Goal: Transaction & Acquisition: Purchase product/service

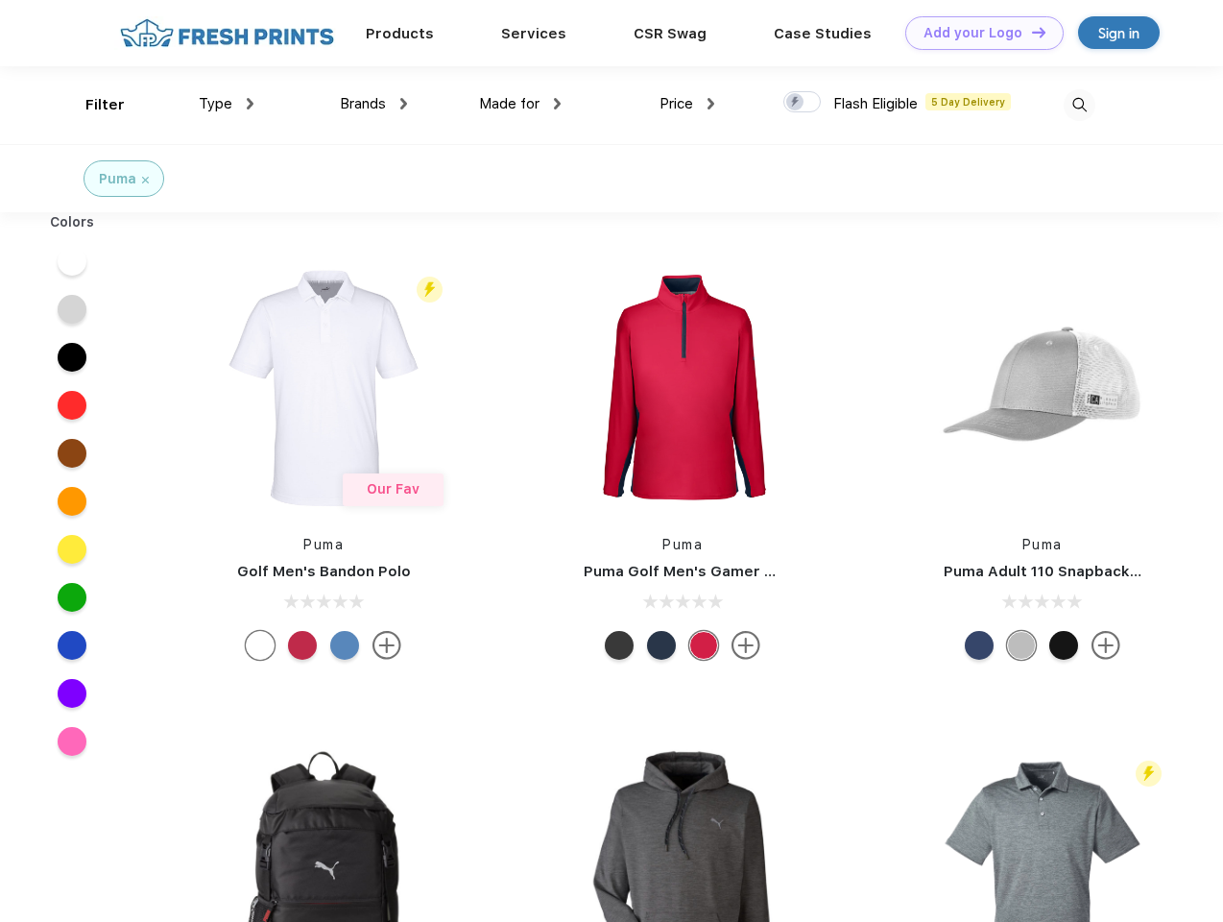
click at [977, 33] on link "Add your Logo Design Tool" at bounding box center [984, 33] width 158 height 34
click at [0, 0] on div "Design Tool" at bounding box center [0, 0] width 0 height 0
click at [1030, 32] on link "Add your Logo Design Tool" at bounding box center [984, 33] width 158 height 34
click at [92, 105] on div "Filter" at bounding box center [104, 105] width 39 height 22
click at [227, 104] on span "Type" at bounding box center [216, 103] width 34 height 17
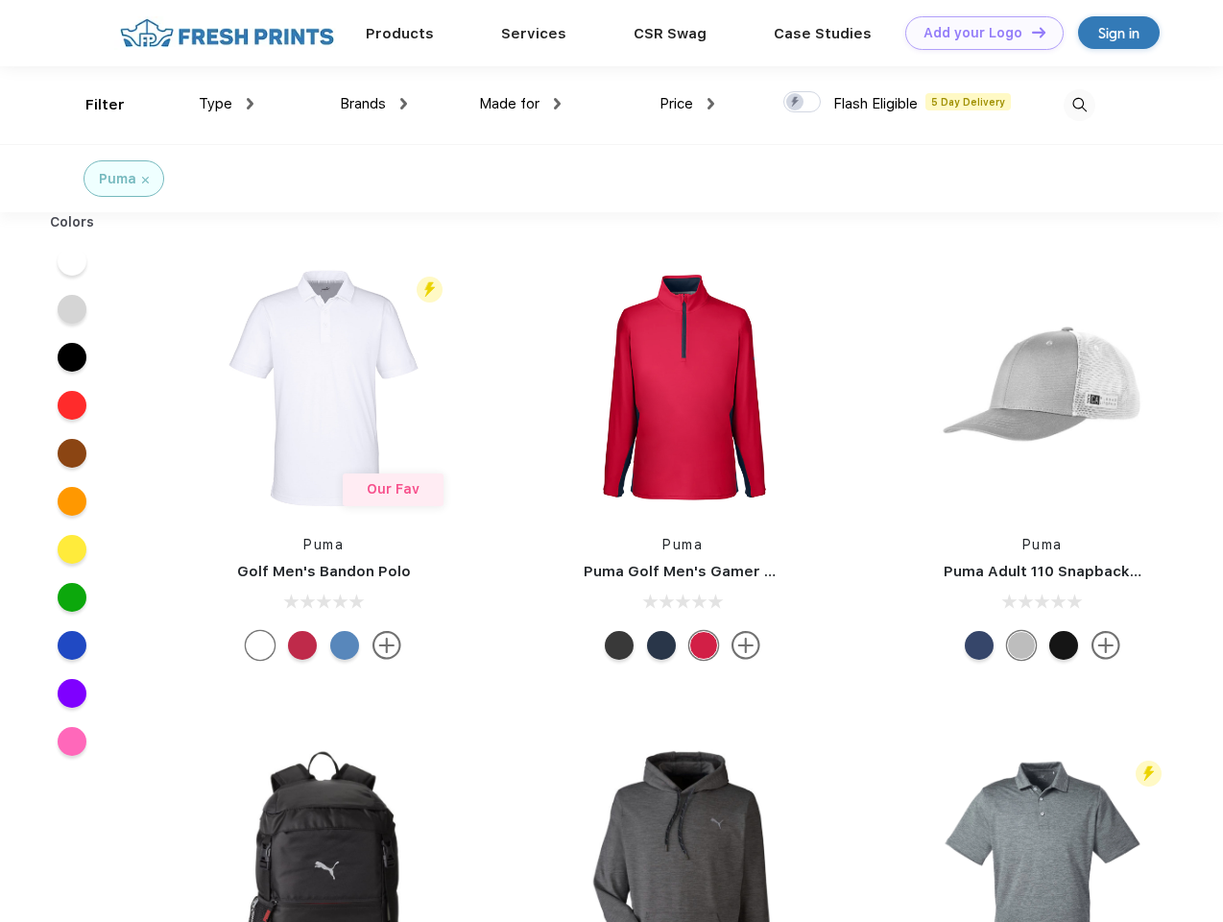
click at [373, 104] on span "Brands" at bounding box center [363, 103] width 46 height 17
click at [520, 104] on span "Made for" at bounding box center [509, 103] width 60 height 17
click at [687, 104] on span "Price" at bounding box center [677, 103] width 34 height 17
click at [803, 103] on div at bounding box center [801, 101] width 37 height 21
click at [796, 103] on input "checkbox" at bounding box center [789, 96] width 12 height 12
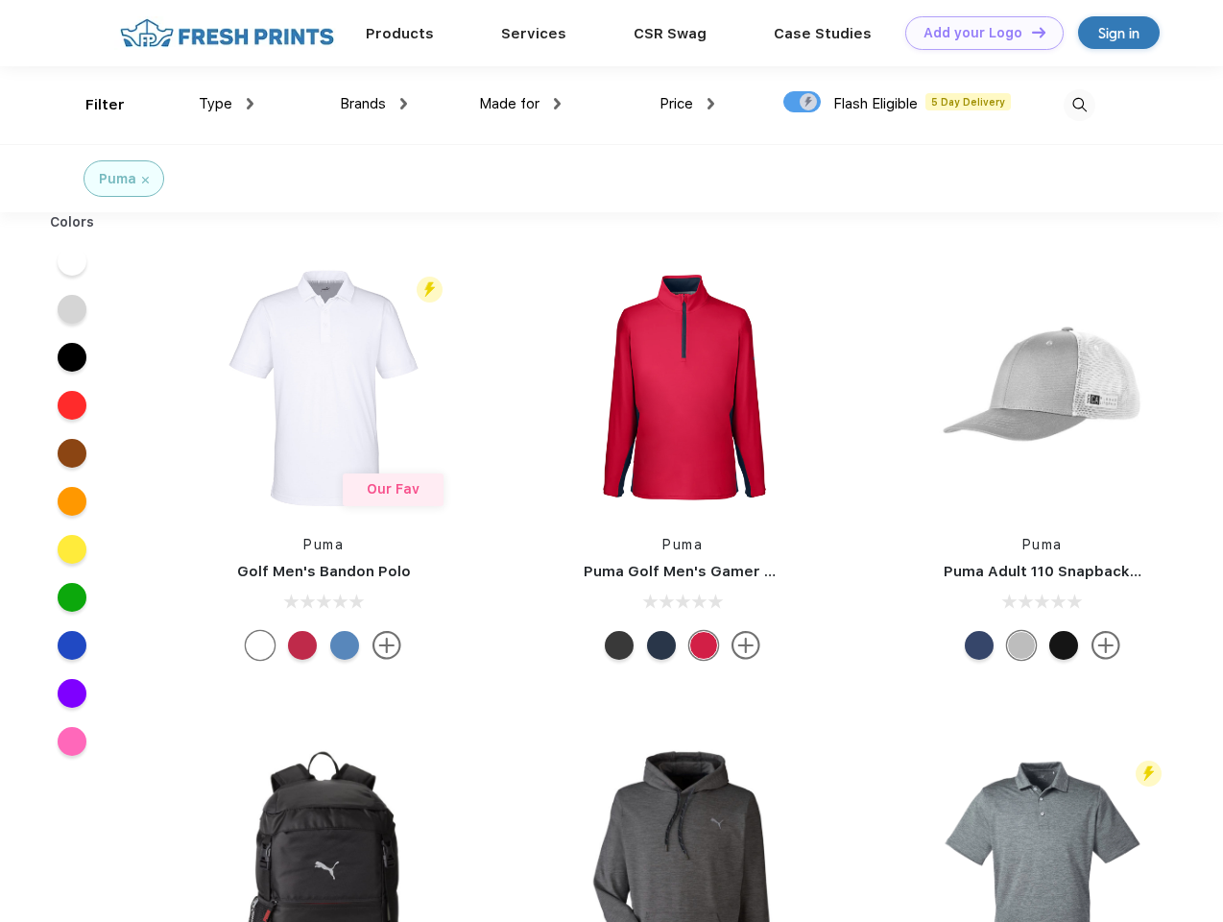
click at [1079, 105] on img at bounding box center [1080, 105] width 32 height 32
